Goal: Information Seeking & Learning: Learn about a topic

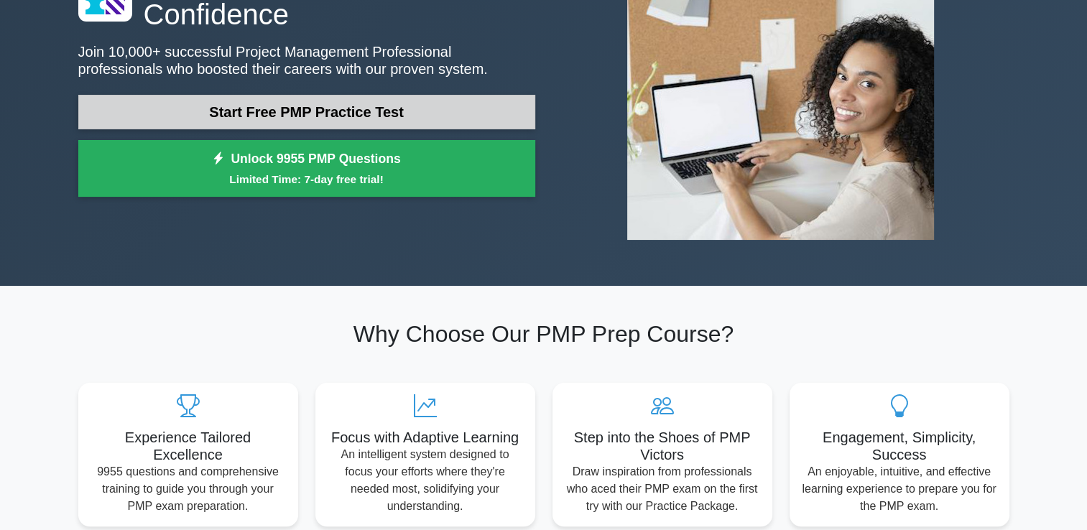
scroll to position [144, 0]
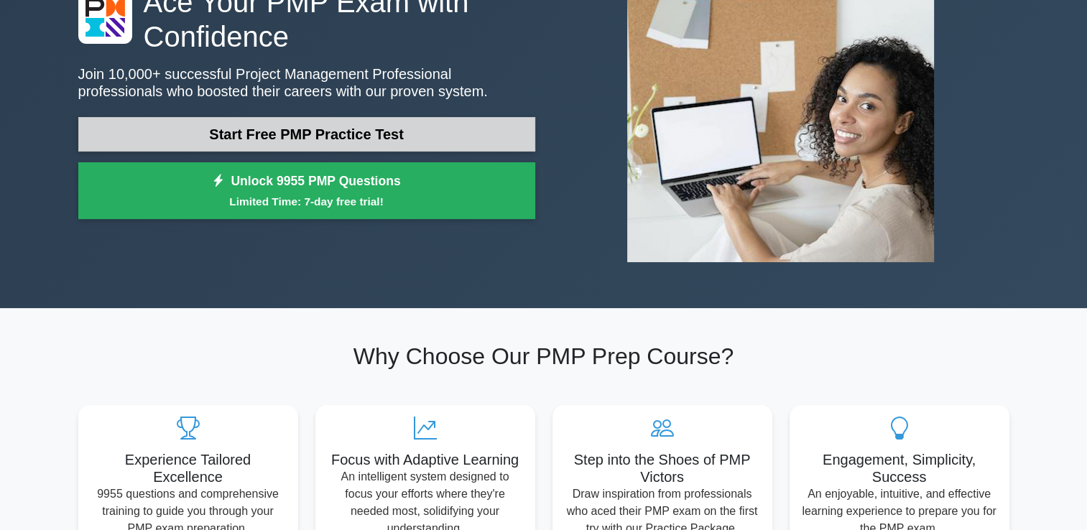
click at [323, 122] on link "Start Free PMP Practice Test" at bounding box center [306, 134] width 457 height 34
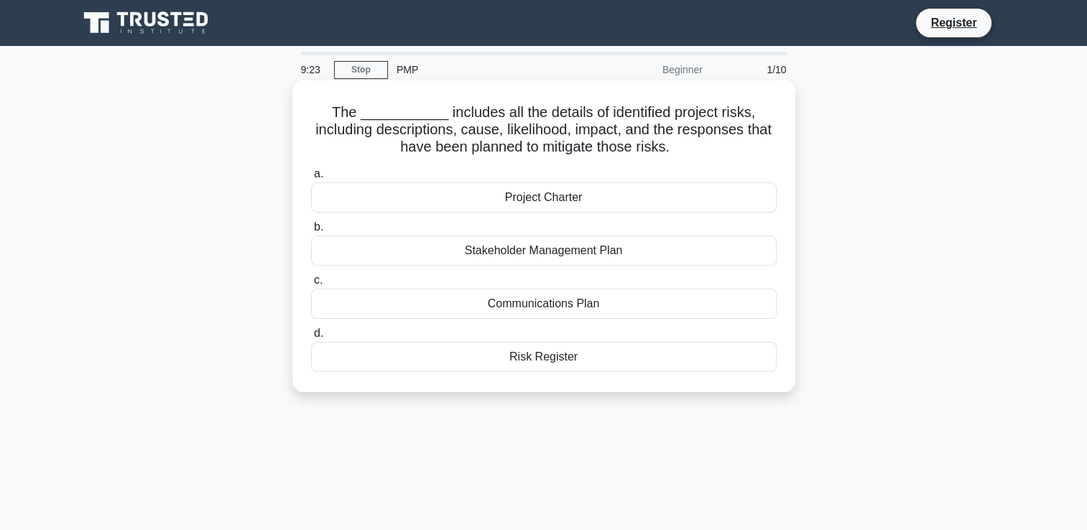
click at [570, 357] on div "Risk Register" at bounding box center [544, 357] width 466 height 30
click at [311, 338] on input "d. Risk Register" at bounding box center [311, 333] width 0 height 9
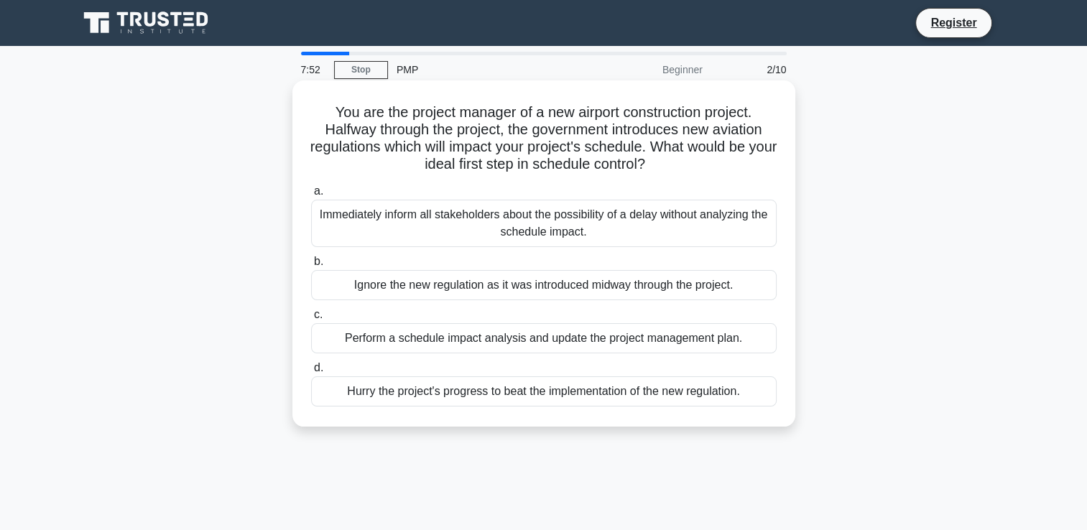
click at [493, 336] on div "Perform a schedule impact analysis and update the project management plan." at bounding box center [544, 338] width 466 height 30
click at [311, 320] on input "c. Perform a schedule impact analysis and update the project management plan." at bounding box center [311, 314] width 0 height 9
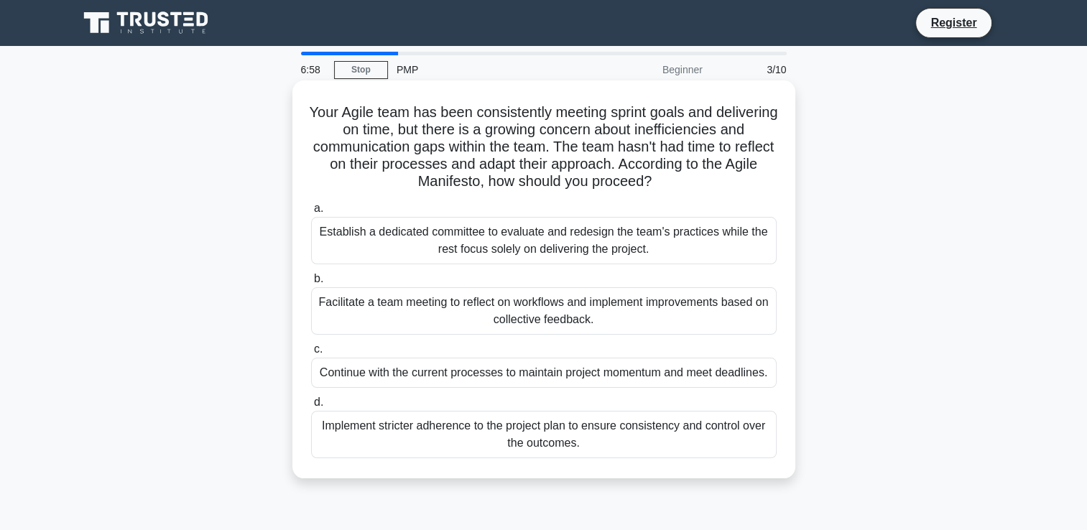
click at [626, 246] on div "Establish a dedicated committee to evaluate and redesign the team's practices w…" at bounding box center [544, 240] width 466 height 47
click at [311, 213] on input "a. Establish a dedicated committee to evaluate and redesign the team's practice…" at bounding box center [311, 208] width 0 height 9
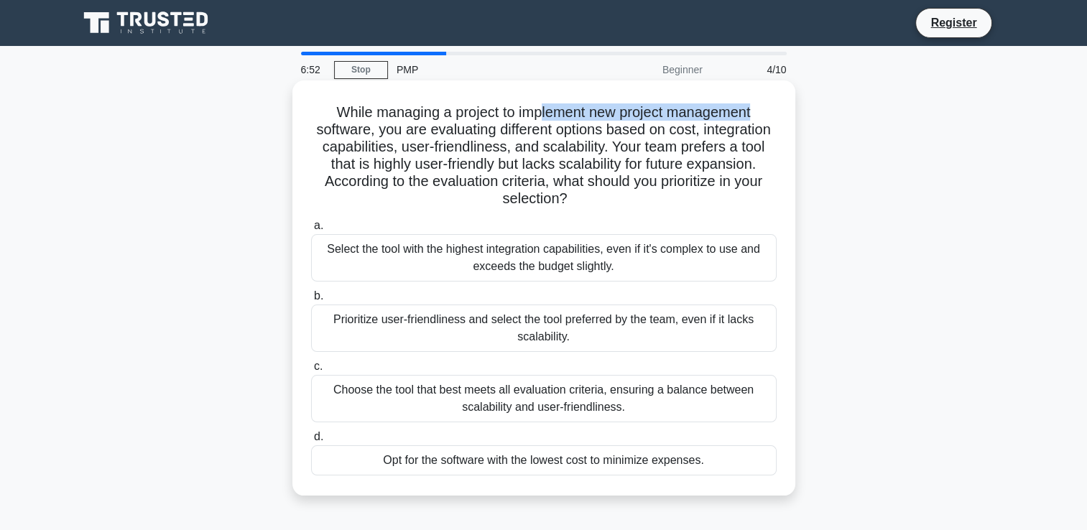
drag, startPoint x: 540, startPoint y: 116, endPoint x: 765, endPoint y: 117, distance: 225.6
click at [765, 117] on h5 "While managing a project to implement new project management software, you are …" at bounding box center [544, 155] width 468 height 105
click at [393, 131] on h5 "While managing a project to implement new project management software, you are …" at bounding box center [544, 155] width 468 height 105
drag, startPoint x: 353, startPoint y: 126, endPoint x: 394, endPoint y: 127, distance: 41.7
click at [394, 127] on h5 "While managing a project to implement new project management software, you are …" at bounding box center [544, 155] width 468 height 105
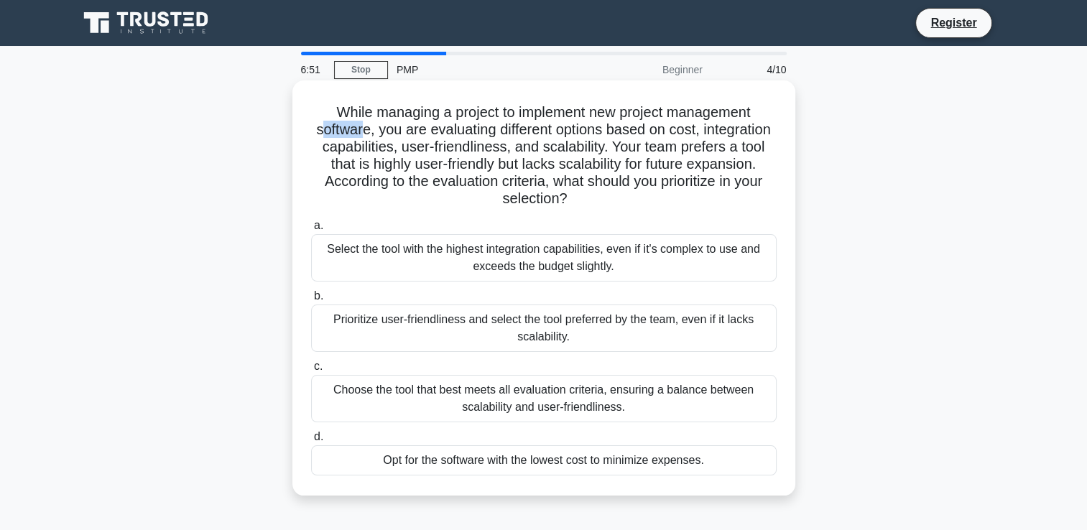
drag, startPoint x: 394, startPoint y: 127, endPoint x: 444, endPoint y: 143, distance: 52.0
click at [444, 143] on h5 "While managing a project to implement new project management software, you are …" at bounding box center [544, 155] width 468 height 105
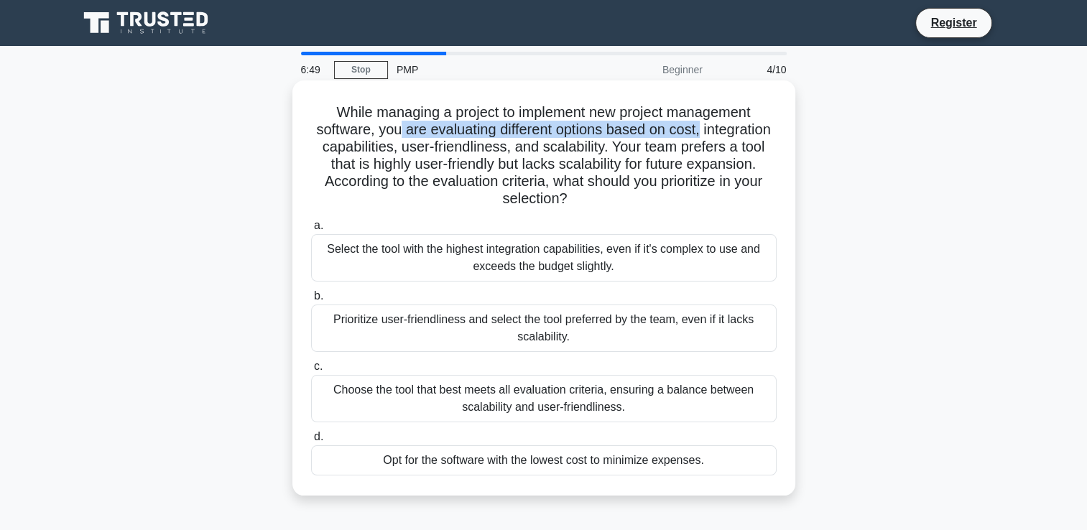
drag, startPoint x: 433, startPoint y: 129, endPoint x: 748, endPoint y: 128, distance: 314.7
click at [748, 128] on h5 "While managing a project to implement new project management software, you are …" at bounding box center [544, 155] width 468 height 105
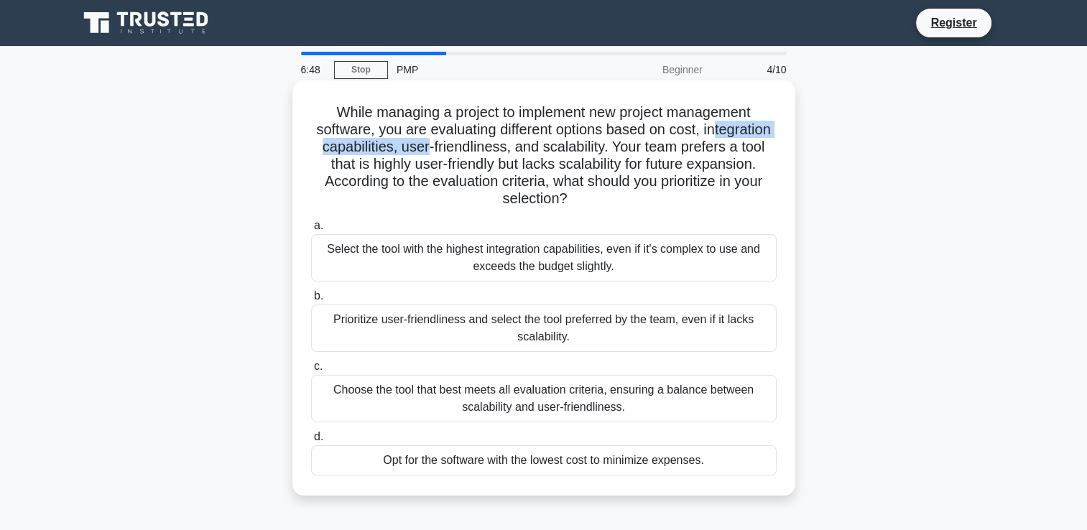
drag, startPoint x: 333, startPoint y: 145, endPoint x: 512, endPoint y: 148, distance: 178.9
click at [512, 148] on h5 "While managing a project to implement new project management software, you are …" at bounding box center [544, 155] width 468 height 105
drag, startPoint x: 512, startPoint y: 148, endPoint x: 563, endPoint y: 150, distance: 51.1
click at [541, 150] on h5 "While managing a project to implement new project management software, you are …" at bounding box center [544, 155] width 468 height 105
drag, startPoint x: 604, startPoint y: 149, endPoint x: 688, endPoint y: 153, distance: 84.1
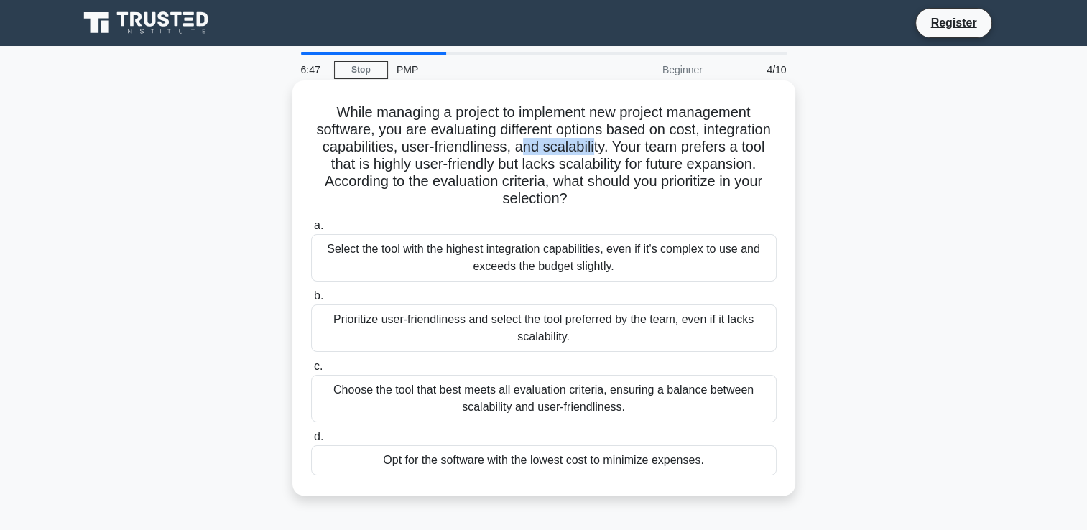
click at [688, 153] on h5 "While managing a project to implement new project management software, you are …" at bounding box center [544, 155] width 468 height 105
drag, startPoint x: 688, startPoint y: 153, endPoint x: 707, endPoint y: 165, distance: 22.9
click at [707, 165] on h5 "While managing a project to implement new project management software, you are …" at bounding box center [544, 155] width 468 height 105
drag, startPoint x: 313, startPoint y: 167, endPoint x: 477, endPoint y: 170, distance: 164.6
click at [477, 170] on h5 "While managing a project to implement new project management software, you are …" at bounding box center [544, 155] width 468 height 105
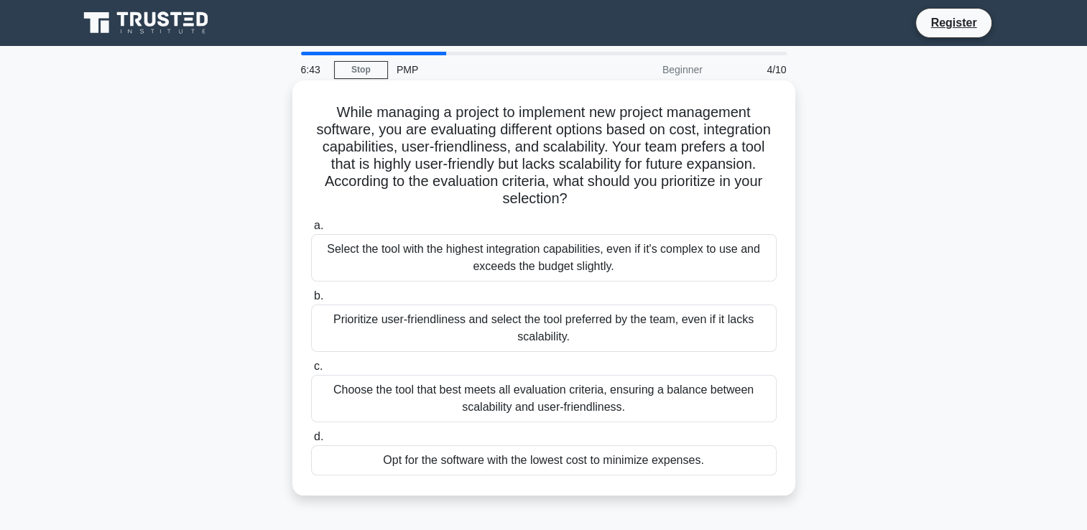
drag, startPoint x: 477, startPoint y: 170, endPoint x: 566, endPoint y: 205, distance: 96.1
click at [566, 205] on h5 "While managing a project to implement new project management software, you are …" at bounding box center [544, 155] width 468 height 105
